Goal: Use online tool/utility: Utilize a website feature to perform a specific function

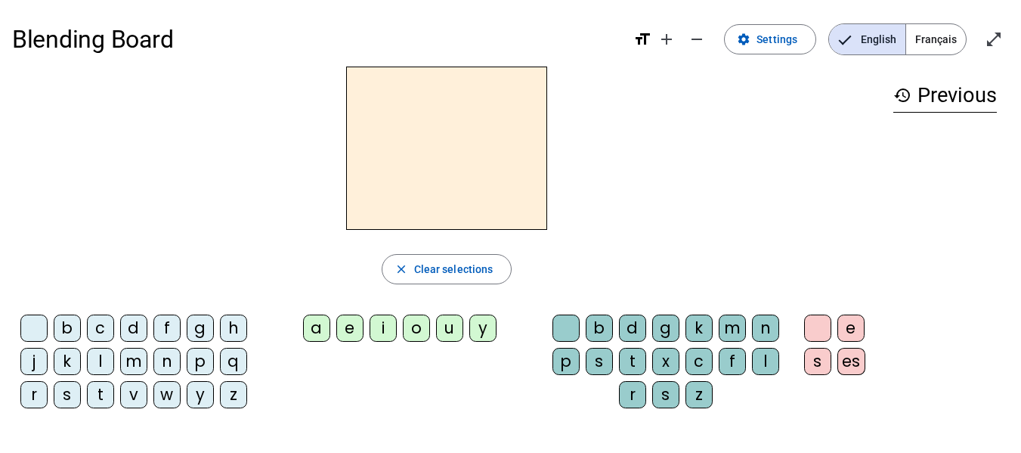
click at [946, 29] on span "Français" at bounding box center [936, 39] width 60 height 30
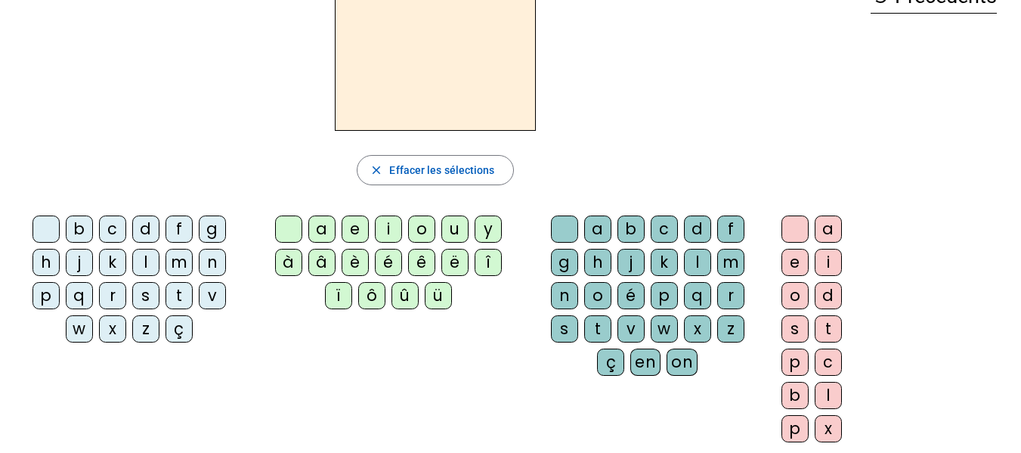
scroll to position [14, 0]
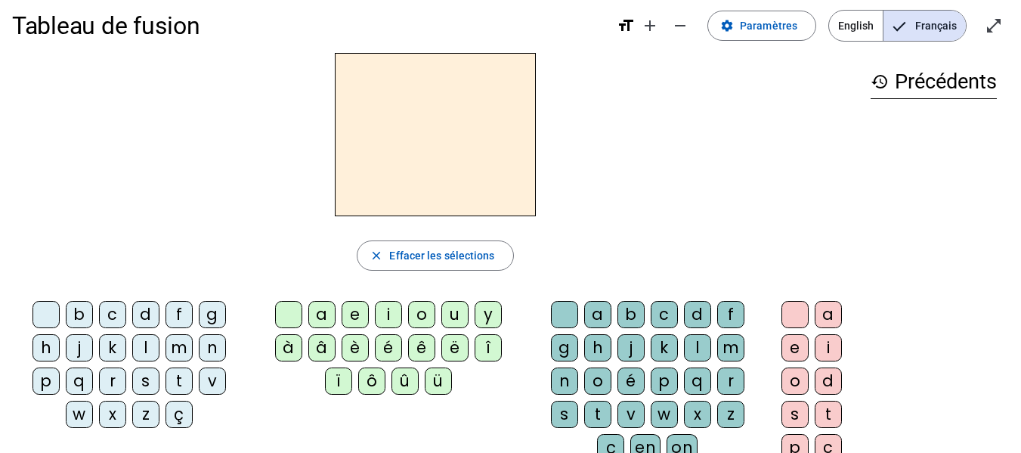
click at [142, 152] on div at bounding box center [435, 134] width 846 height 163
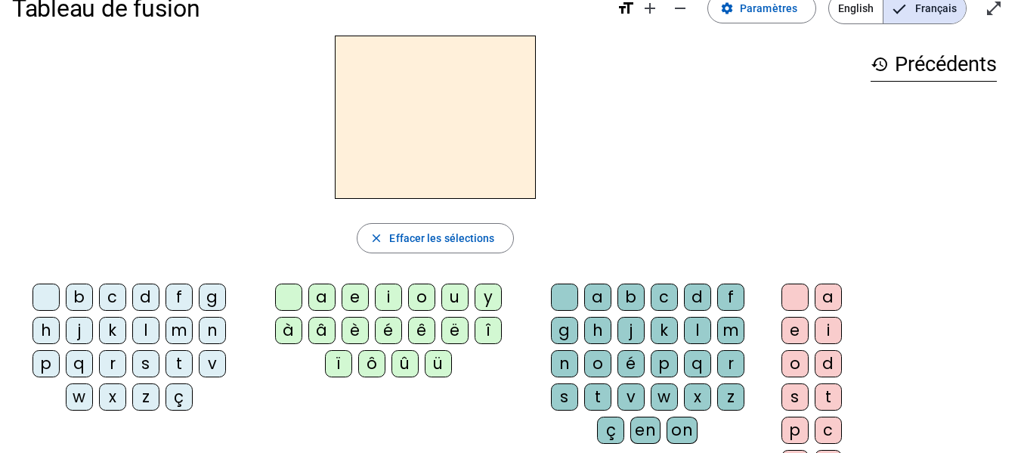
scroll to position [34, 0]
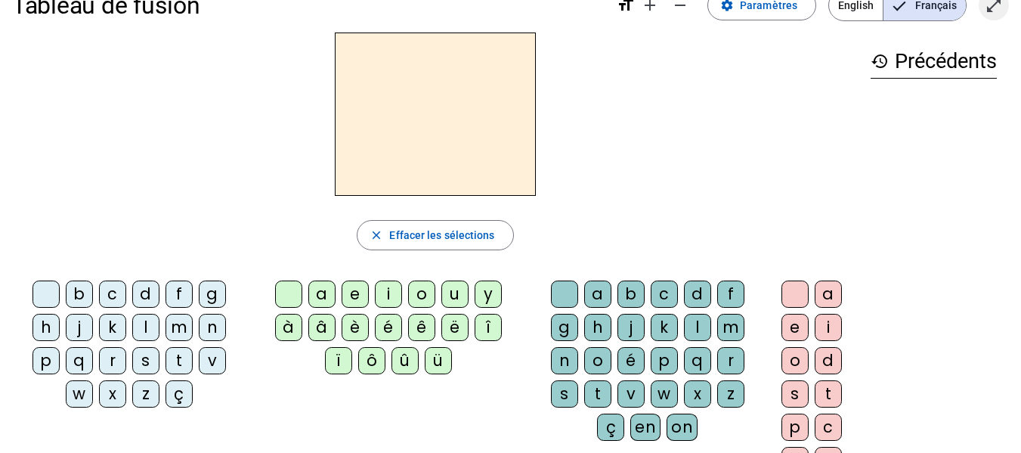
click at [981, 8] on span "Entrer en plein écran" at bounding box center [993, 5] width 36 height 36
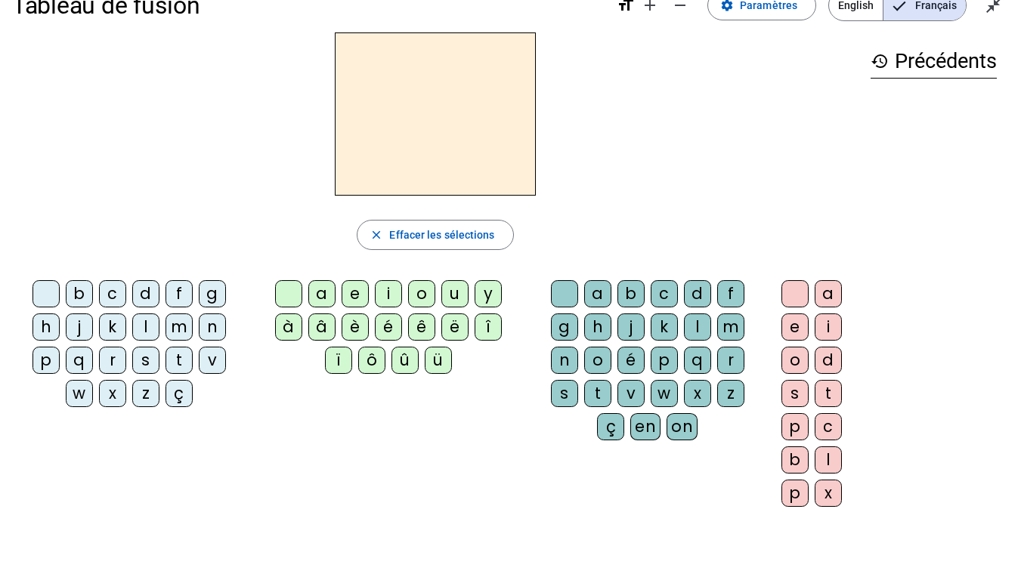
click at [178, 363] on div "t" at bounding box center [178, 360] width 27 height 27
click at [322, 296] on div "a" at bounding box center [321, 293] width 27 height 27
click at [662, 294] on div "c" at bounding box center [664, 293] width 27 height 27
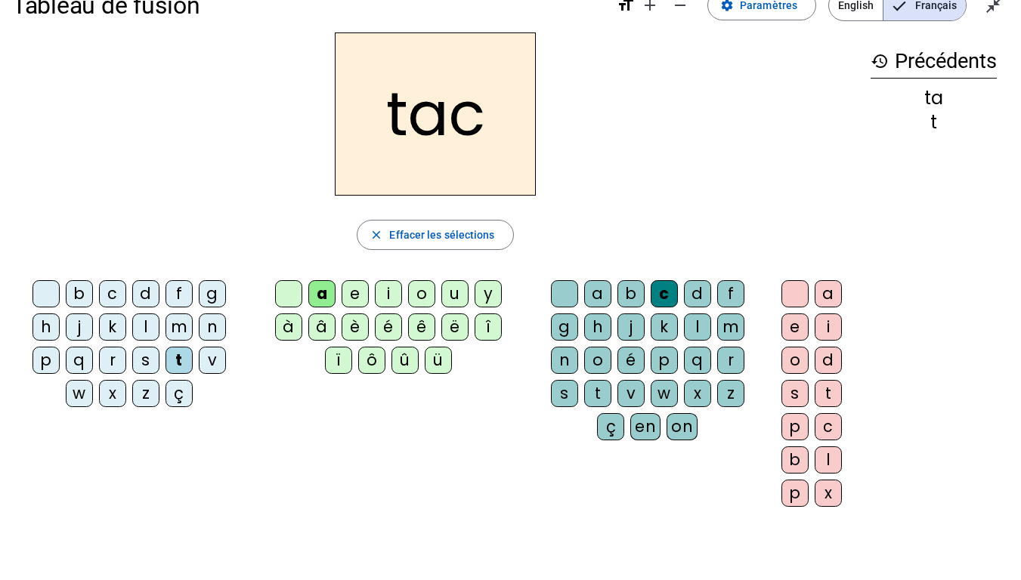
click at [656, 304] on div "c" at bounding box center [664, 293] width 27 height 27
click at [562, 297] on div at bounding box center [564, 293] width 27 height 27
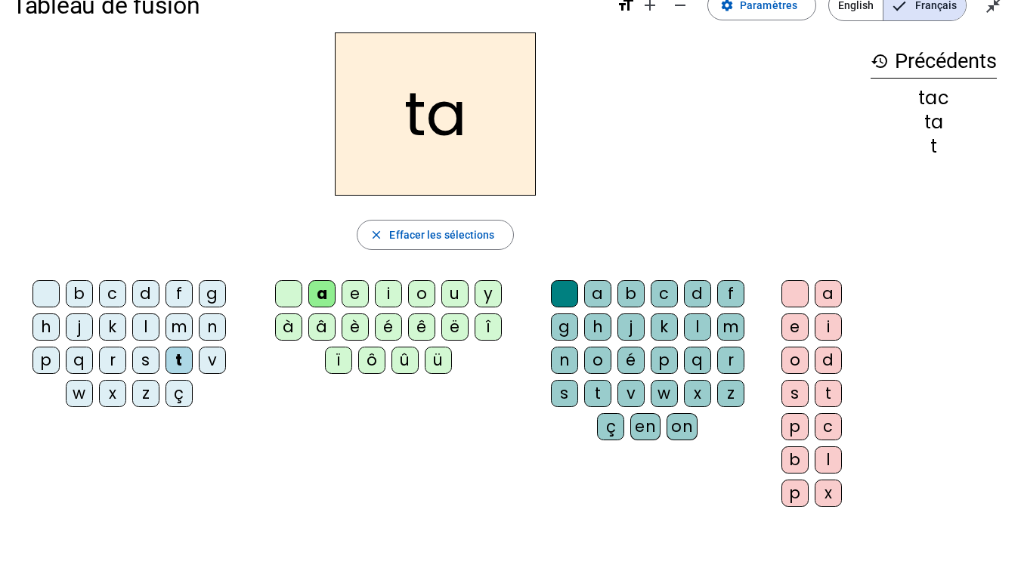
click at [286, 292] on div at bounding box center [288, 293] width 27 height 27
click at [355, 295] on div "e" at bounding box center [354, 293] width 27 height 27
click at [76, 332] on div "j" at bounding box center [79, 327] width 27 height 27
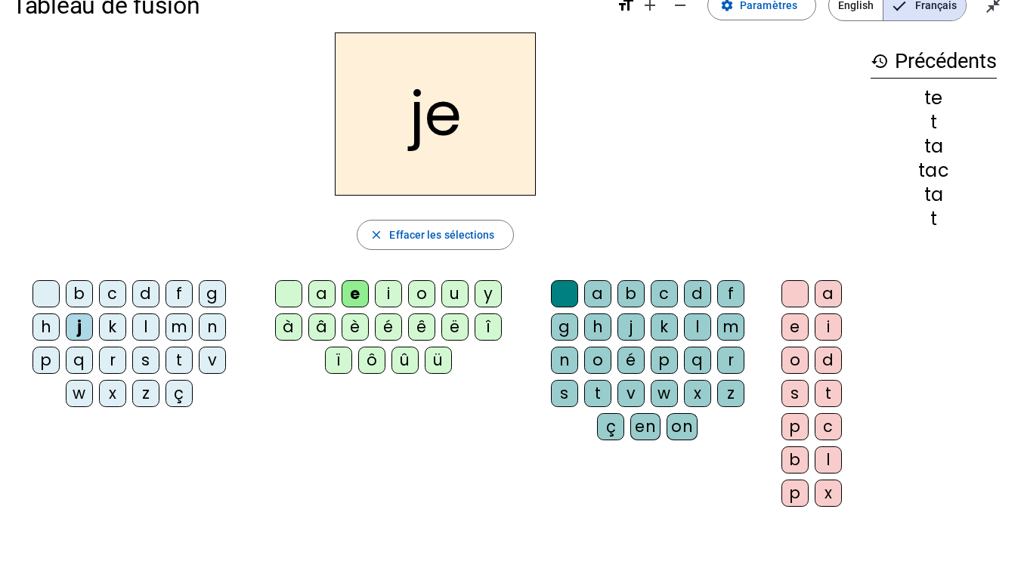
click at [564, 290] on div at bounding box center [564, 293] width 27 height 27
click at [558, 292] on div at bounding box center [564, 293] width 27 height 27
click at [568, 290] on div at bounding box center [564, 293] width 27 height 27
click at [567, 295] on div at bounding box center [564, 293] width 27 height 27
click at [568, 291] on div at bounding box center [564, 293] width 27 height 27
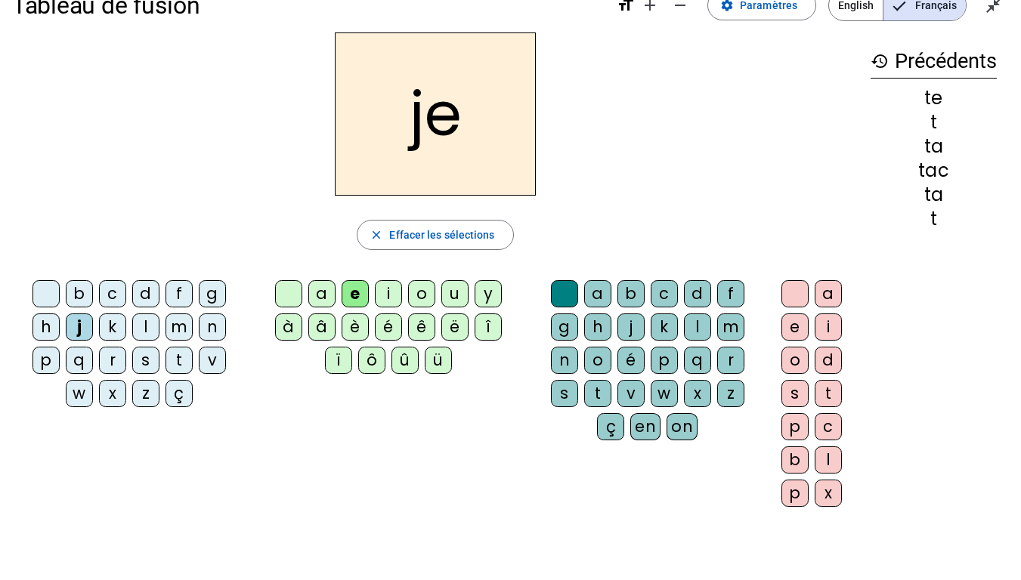
click at [569, 290] on div at bounding box center [564, 293] width 27 height 27
click at [564, 292] on div at bounding box center [564, 293] width 27 height 27
click at [567, 295] on div at bounding box center [564, 293] width 27 height 27
click at [561, 289] on div at bounding box center [564, 293] width 27 height 27
click at [558, 291] on div at bounding box center [564, 293] width 27 height 27
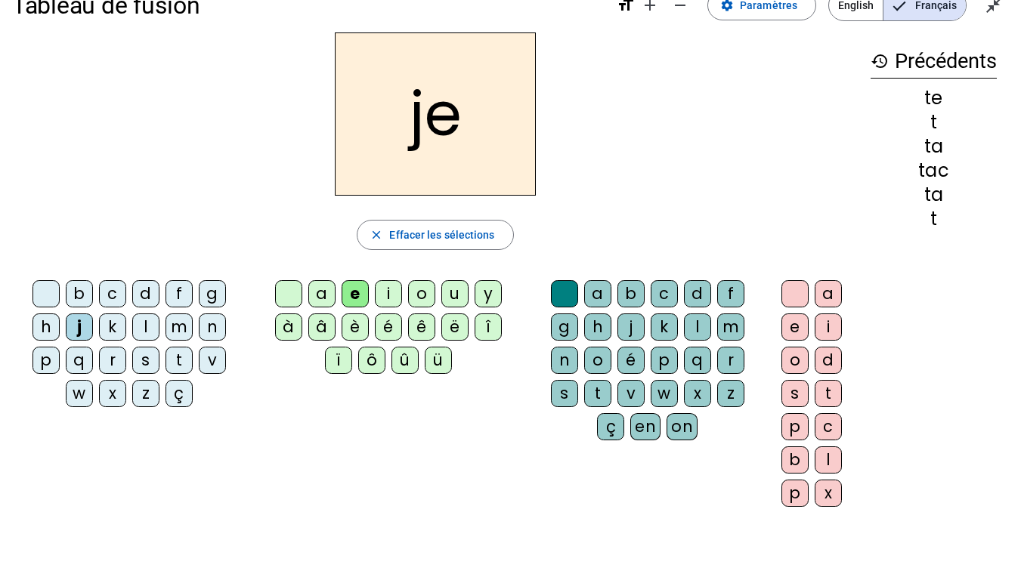
click at [555, 295] on div at bounding box center [564, 293] width 27 height 27
click at [556, 291] on div at bounding box center [564, 293] width 27 height 27
click at [559, 292] on div at bounding box center [564, 293] width 27 height 27
click at [566, 292] on div at bounding box center [564, 293] width 27 height 27
click at [572, 295] on div at bounding box center [564, 293] width 27 height 27
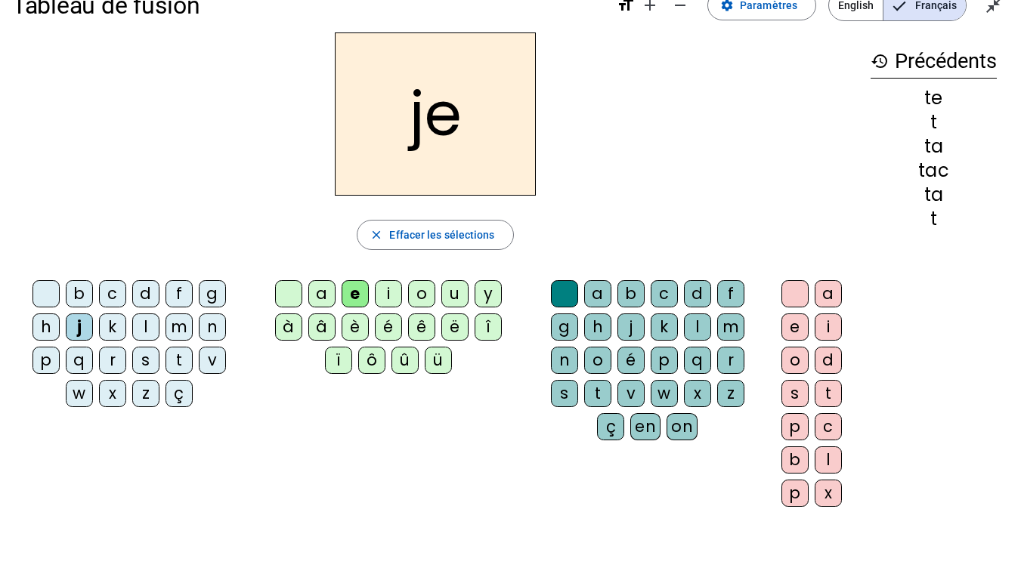
click at [572, 295] on div at bounding box center [564, 293] width 27 height 27
click at [568, 295] on div at bounding box center [564, 293] width 27 height 27
click at [560, 292] on div at bounding box center [564, 293] width 27 height 27
click at [564, 290] on div at bounding box center [564, 293] width 27 height 27
click at [293, 298] on div at bounding box center [288, 293] width 27 height 27
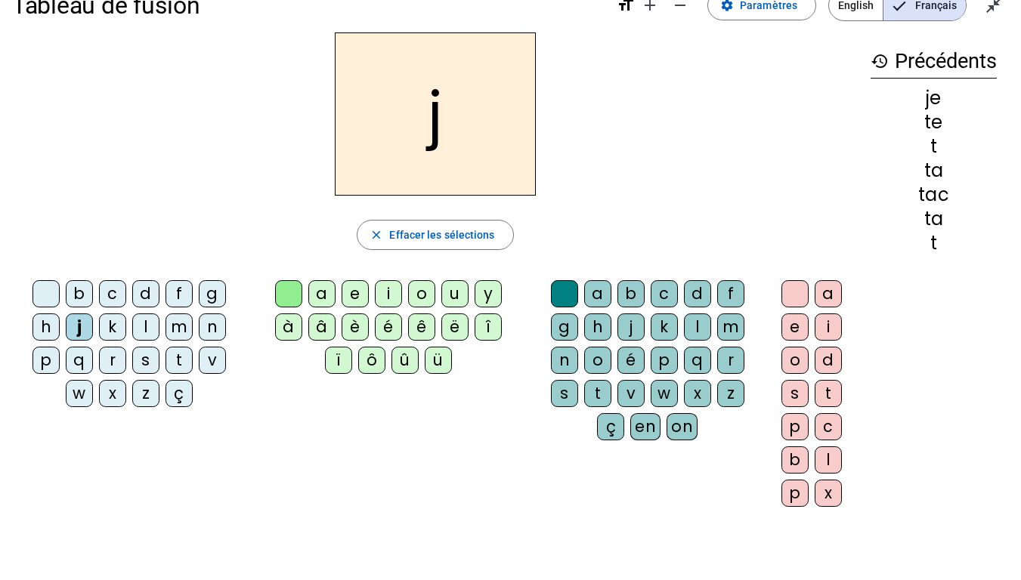
click at [292, 295] on div at bounding box center [288, 293] width 27 height 27
click at [45, 297] on div at bounding box center [45, 293] width 27 height 27
click at [144, 283] on div "d" at bounding box center [145, 293] width 27 height 27
click at [355, 283] on div "e" at bounding box center [354, 293] width 27 height 27
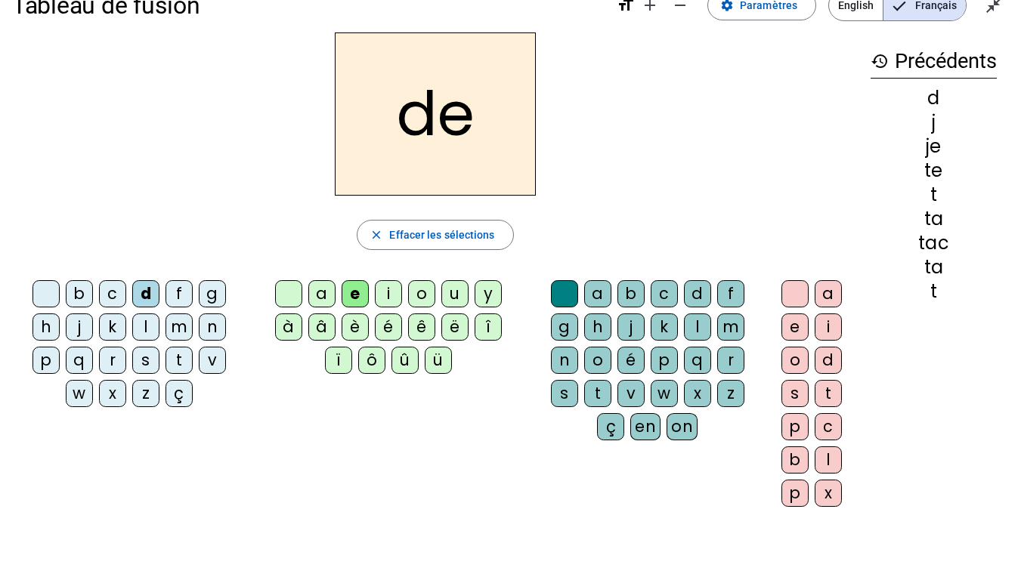
click at [564, 295] on div at bounding box center [564, 293] width 27 height 27
click at [184, 328] on div "m" at bounding box center [178, 327] width 27 height 27
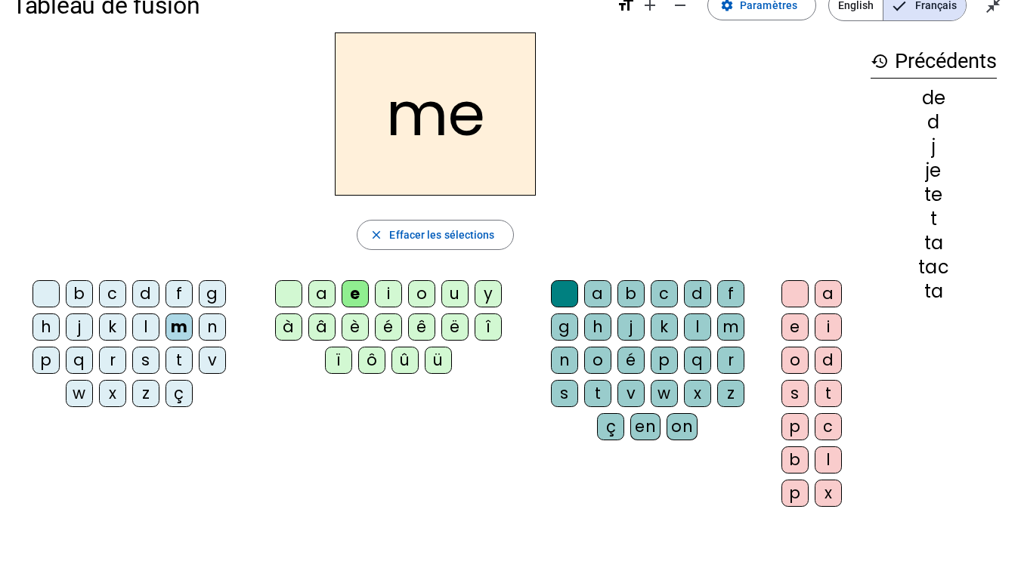
click at [330, 299] on div "a" at bounding box center [321, 293] width 27 height 27
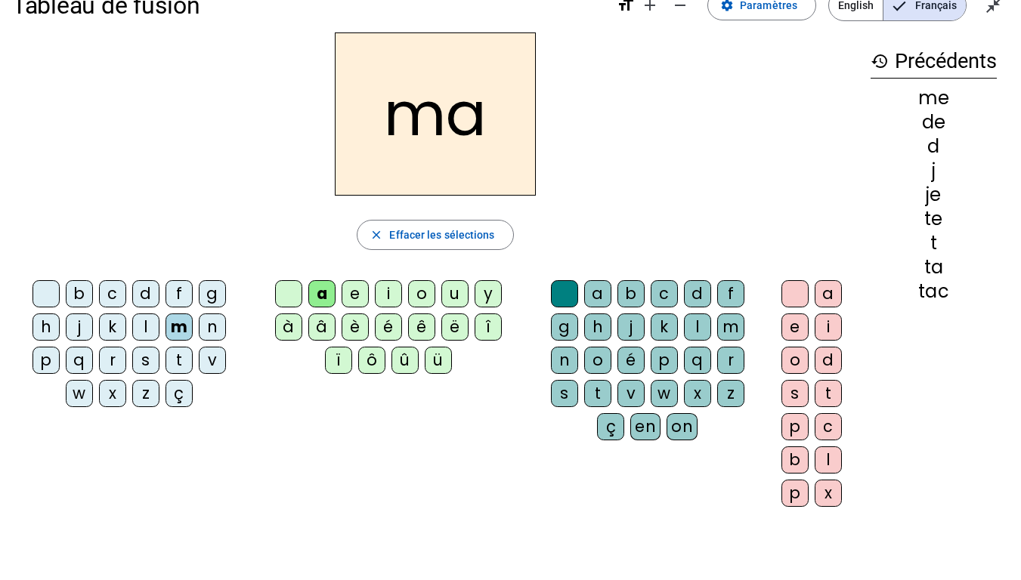
click at [146, 331] on div "l" at bounding box center [145, 327] width 27 height 27
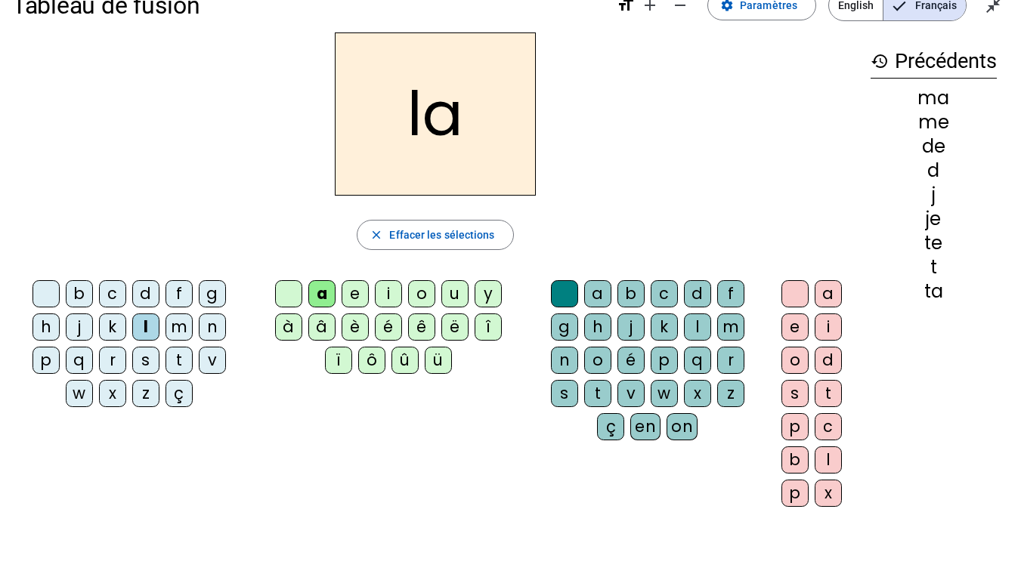
click at [824, 427] on div "c" at bounding box center [827, 426] width 27 height 27
